Goal: Information Seeking & Learning: Learn about a topic

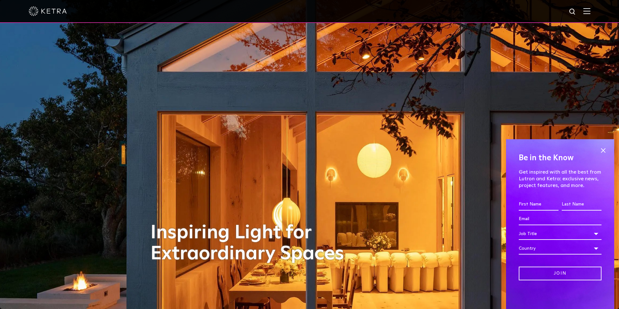
click at [590, 10] on img at bounding box center [586, 11] width 7 height 6
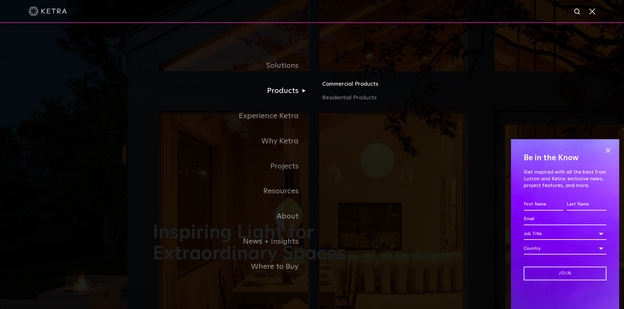
click at [348, 86] on link "Commercial Products" at bounding box center [396, 86] width 149 height 14
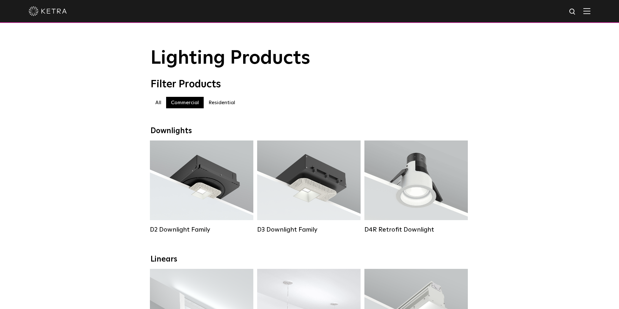
click at [590, 18] on div at bounding box center [310, 11] width 562 height 22
click at [590, 12] on img at bounding box center [586, 11] width 7 height 6
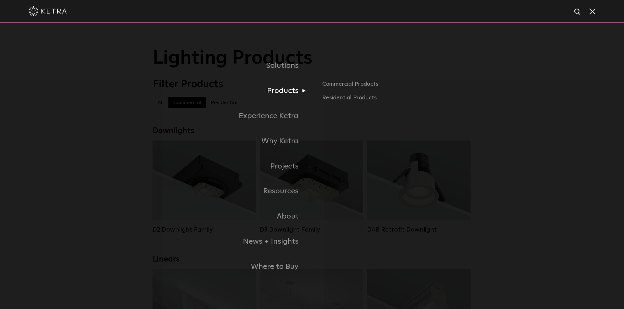
click at [294, 92] on link "Products" at bounding box center [232, 90] width 159 height 25
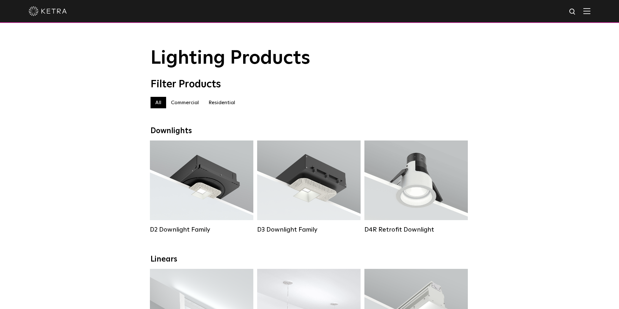
click at [590, 12] on img at bounding box center [586, 11] width 7 height 6
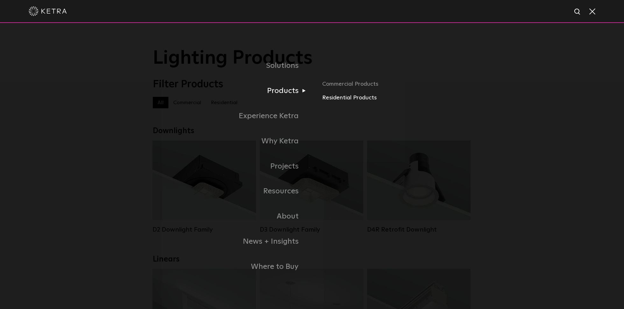
click at [331, 100] on link "Residential Products" at bounding box center [396, 97] width 149 height 9
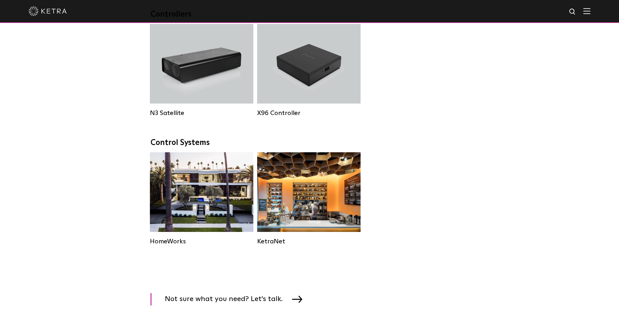
scroll to position [981, 0]
